Goal: Navigation & Orientation: Find specific page/section

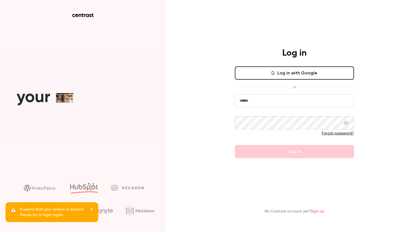
click at [300, 73] on button "Log in with Google" at bounding box center [294, 72] width 119 height 13
